Goal: Task Accomplishment & Management: Use online tool/utility

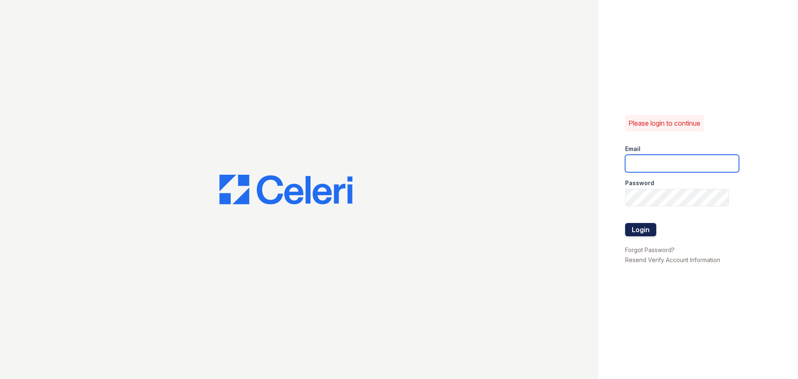
type input "[EMAIL_ADDRESS][DOMAIN_NAME]"
click at [641, 231] on button "Login" at bounding box center [640, 229] width 31 height 13
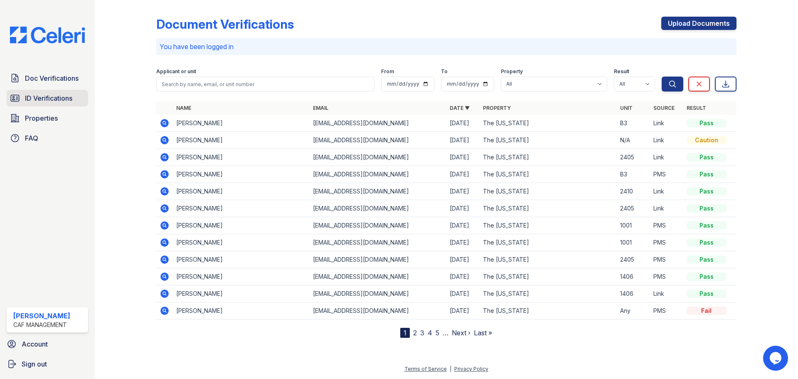
click at [35, 96] on span "ID Verifications" at bounding box center [48, 98] width 47 height 10
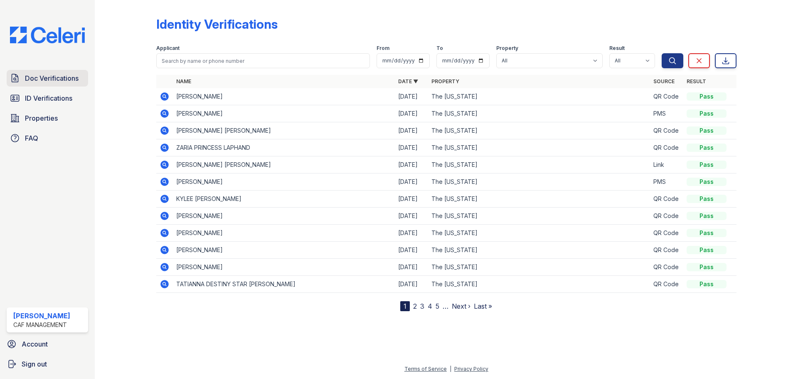
click at [36, 73] on span "Doc Verifications" at bounding box center [52, 78] width 54 height 10
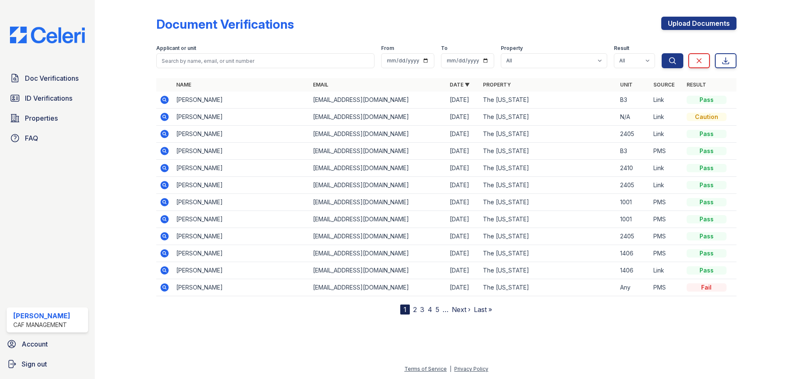
click at [159, 317] on div "Document Verifications Upload Documents Filter Applicant or unit From To Proper…" at bounding box center [446, 163] width 677 height 327
click at [86, 273] on div "Doc Verifications ID Verifications Properties FAQ Maria Gomez CAF Management Ac…" at bounding box center [47, 189] width 95 height 379
